Goal: Task Accomplishment & Management: Manage account settings

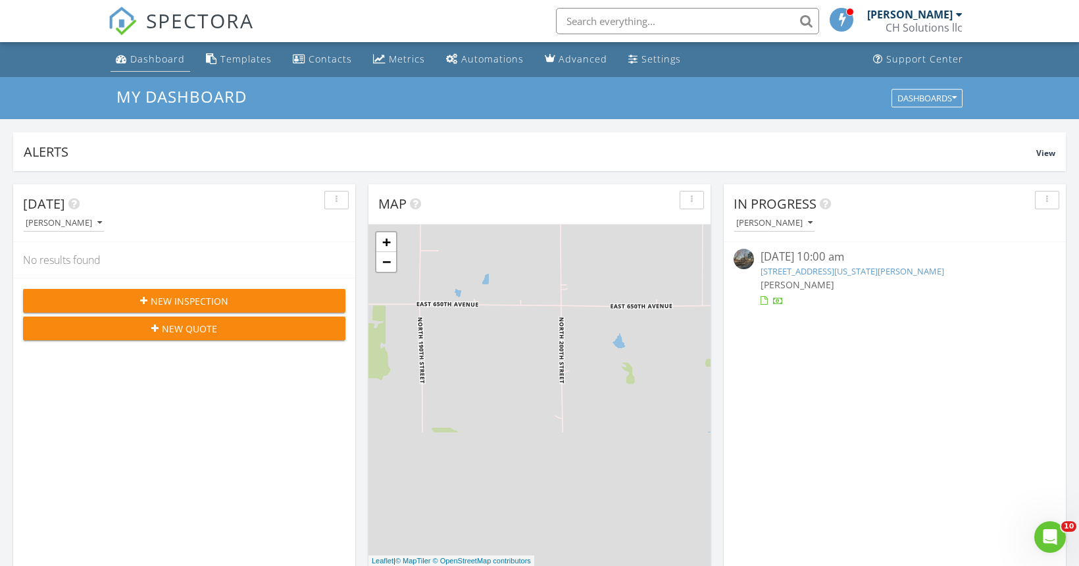
click at [170, 58] on div "Dashboard" at bounding box center [157, 59] width 55 height 13
click at [778, 272] on link "[STREET_ADDRESS][US_STATE][PERSON_NAME]" at bounding box center [853, 271] width 184 height 12
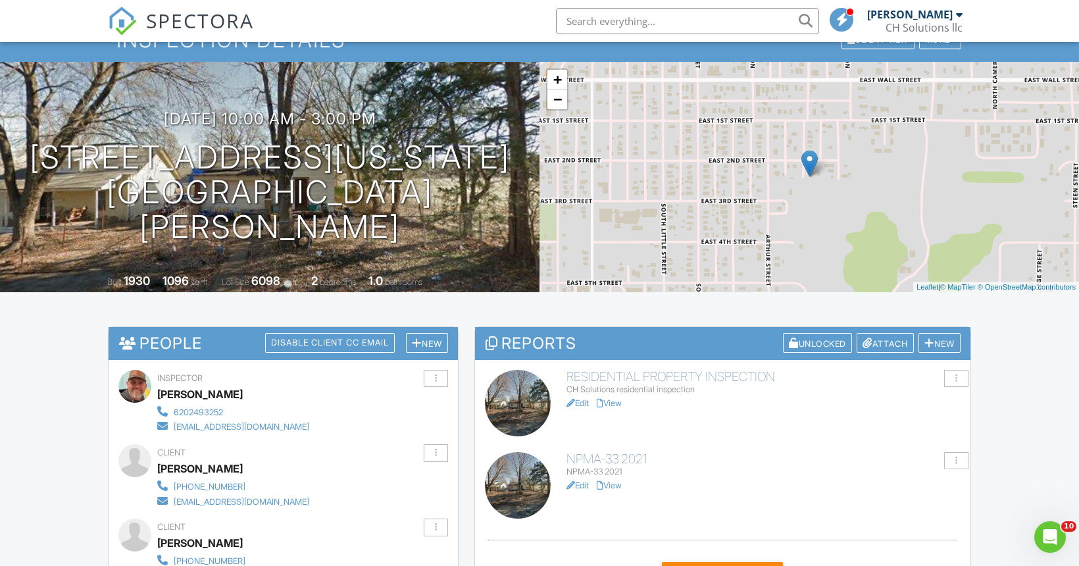
scroll to position [60, 0]
click at [616, 399] on link "View" at bounding box center [609, 402] width 25 height 10
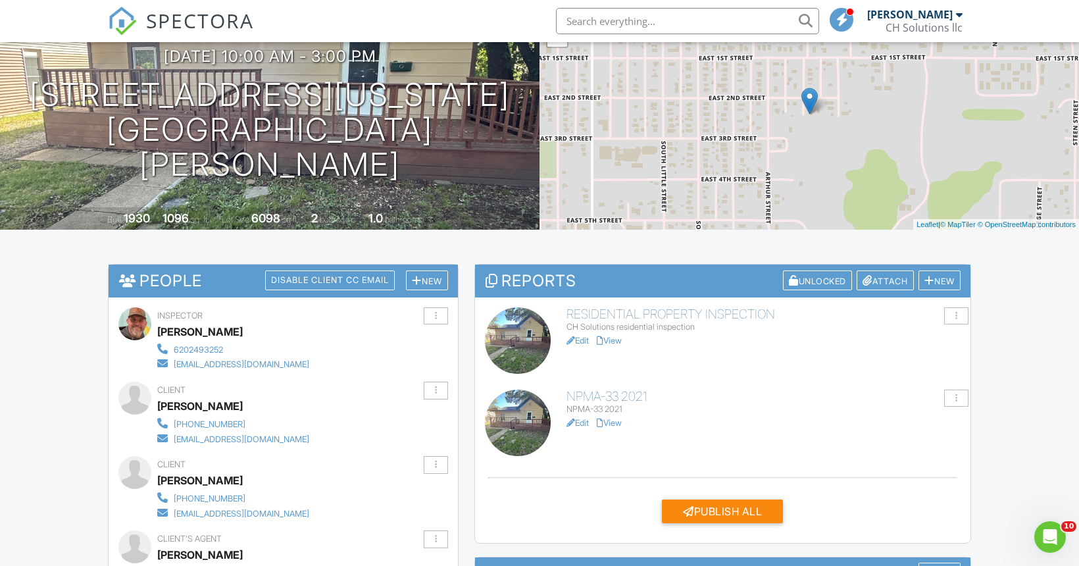
scroll to position [139, 0]
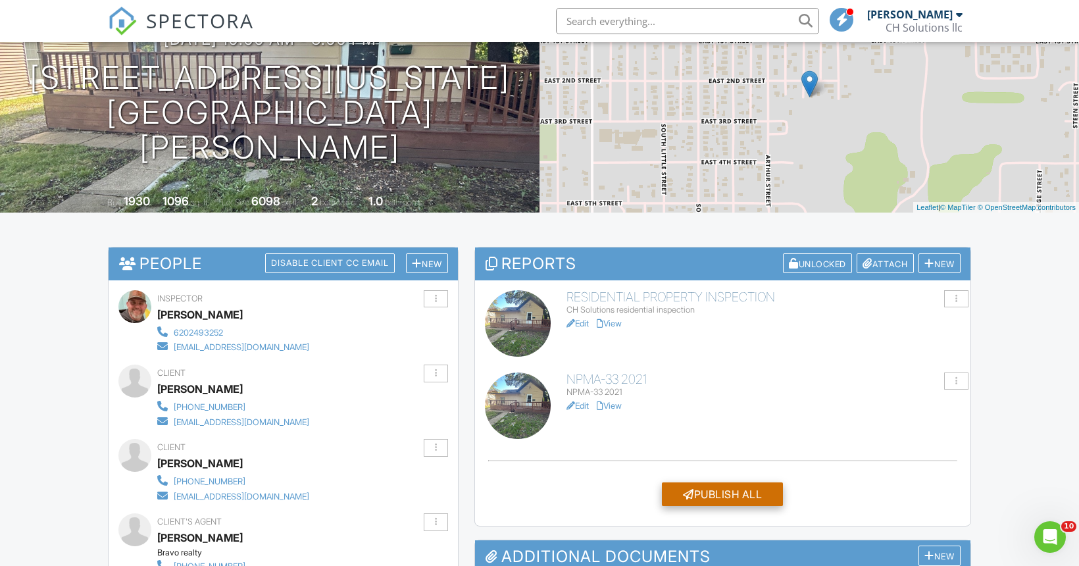
click at [716, 493] on div "Publish All" at bounding box center [722, 494] width 121 height 24
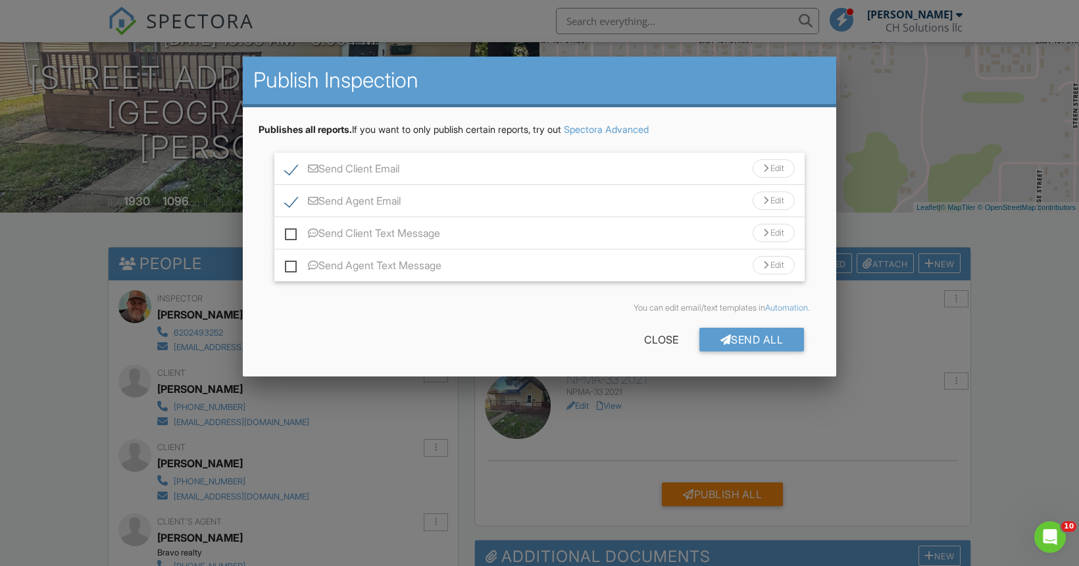
click at [386, 231] on label "Send Client Text Message" at bounding box center [362, 235] width 155 height 16
click at [293, 231] on input "Send Client Text Message" at bounding box center [289, 226] width 9 height 9
checkbox input "true"
click at [750, 342] on div "Send All" at bounding box center [751, 340] width 105 height 24
